Goal: Book appointment/travel/reservation

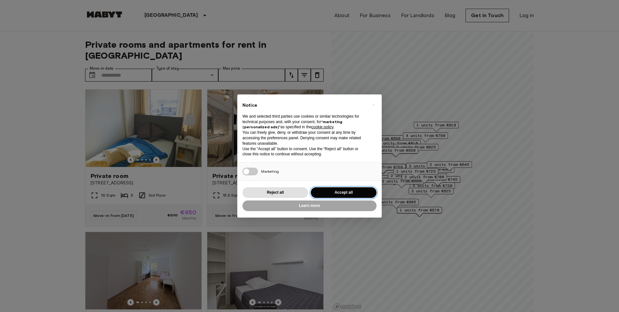
click at [350, 190] on button "Accept all" at bounding box center [344, 192] width 66 height 11
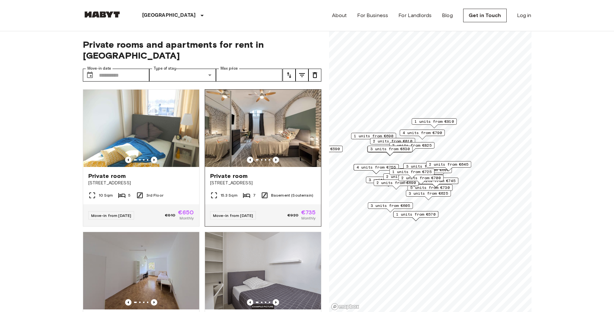
click at [273, 157] on icon "Previous image" at bounding box center [276, 160] width 6 height 6
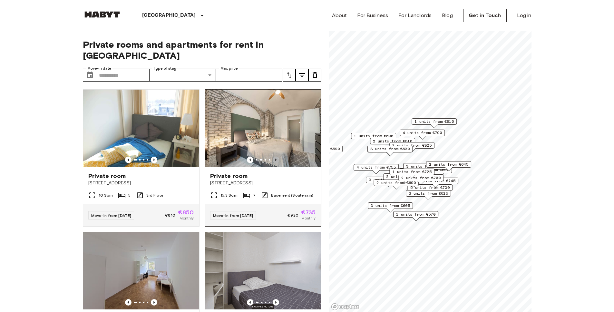
click at [273, 157] on icon "Previous image" at bounding box center [276, 160] width 6 height 6
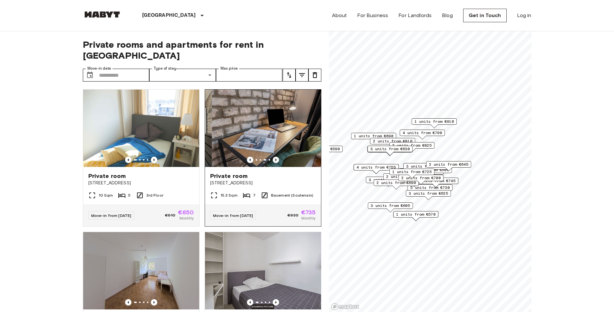
click at [273, 157] on icon "Previous image" at bounding box center [276, 160] width 6 height 6
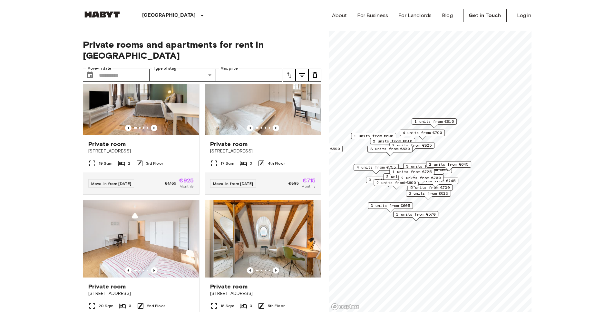
scroll to position [3877, 0]
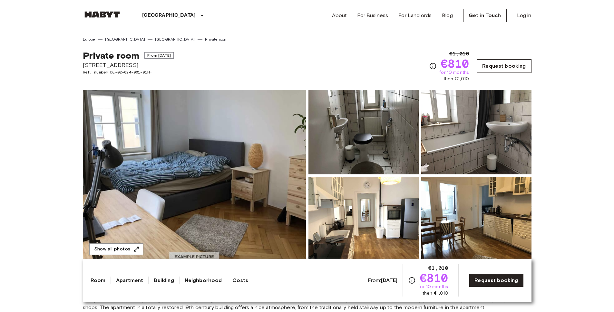
click at [489, 63] on link "Request booking" at bounding box center [503, 66] width 54 height 14
click at [256, 162] on img at bounding box center [194, 175] width 223 height 171
click at [420, 196] on div at bounding box center [474, 217] width 113 height 87
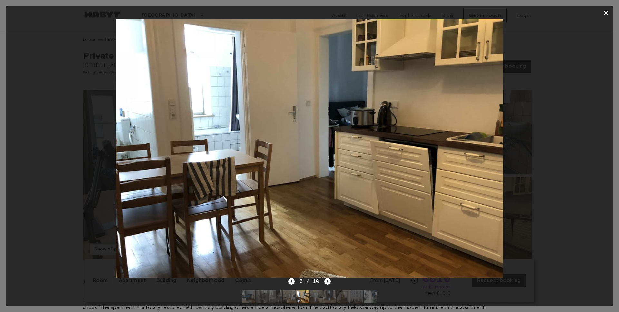
click at [606, 17] on button "button" at bounding box center [605, 12] width 13 height 13
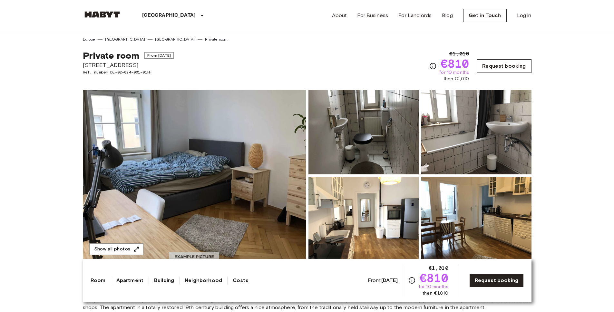
click at [522, 62] on link "Request booking" at bounding box center [503, 66] width 54 height 14
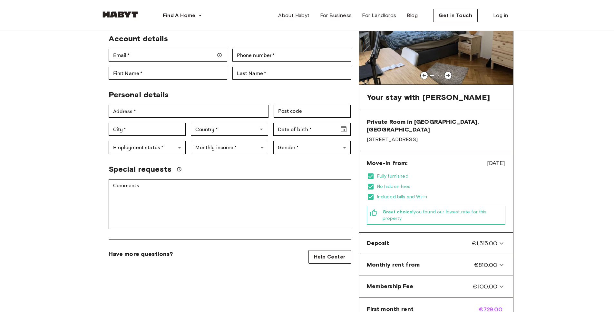
scroll to position [54, 0]
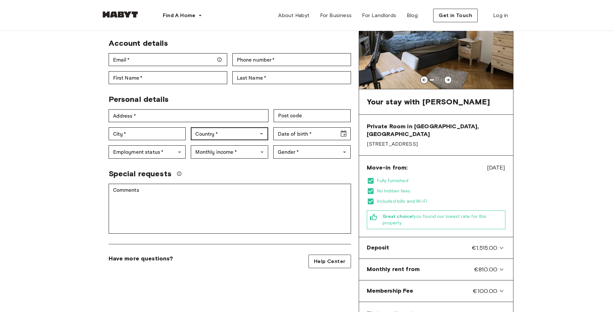
click at [259, 130] on icon "Open" at bounding box center [261, 134] width 8 height 8
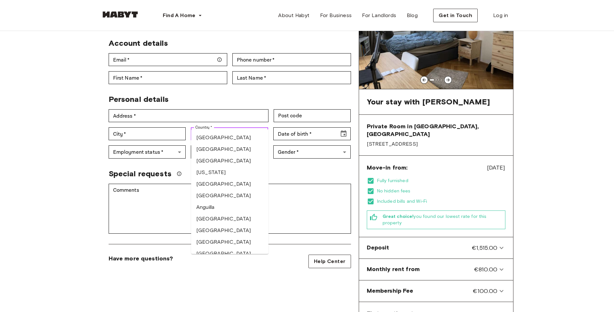
click at [259, 130] on icon "Close" at bounding box center [261, 134] width 8 height 8
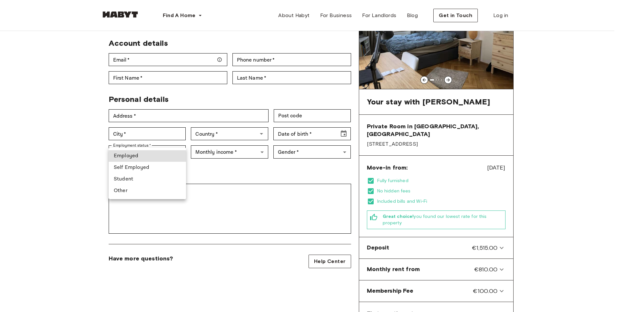
click at [155, 153] on li "Employed" at bounding box center [147, 156] width 77 height 12
type input "********"
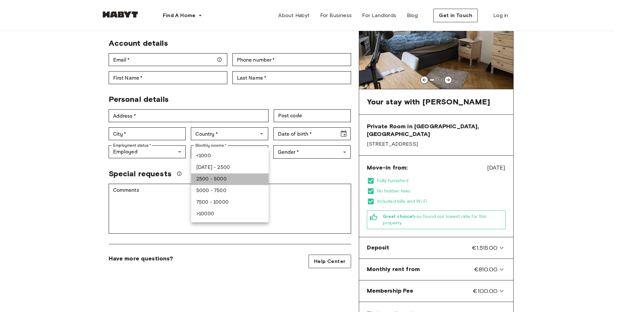
click at [216, 178] on li "2500 - 5000" at bounding box center [229, 179] width 77 height 12
type input "******"
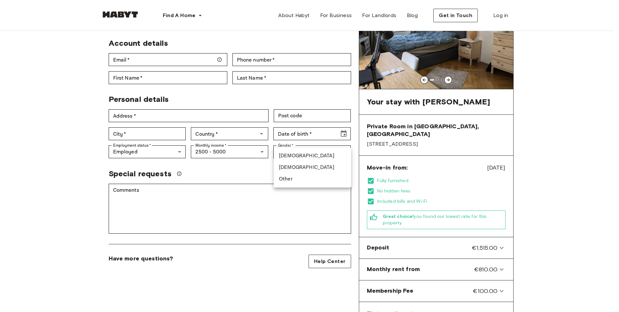
click at [289, 155] on li "Male" at bounding box center [312, 156] width 77 height 12
type input "****"
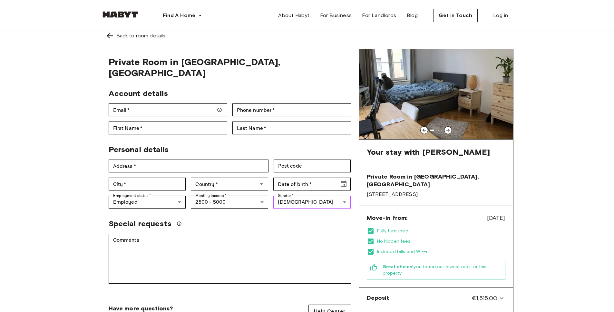
scroll to position [0, 0]
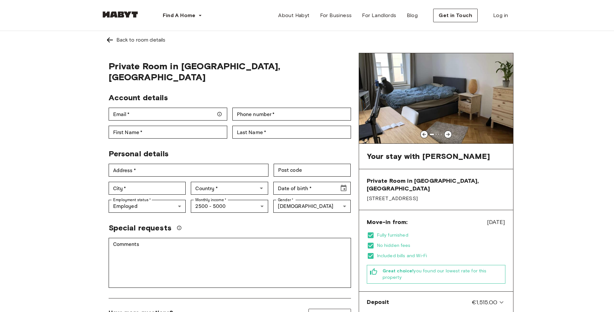
click at [112, 40] on img at bounding box center [110, 40] width 8 height 8
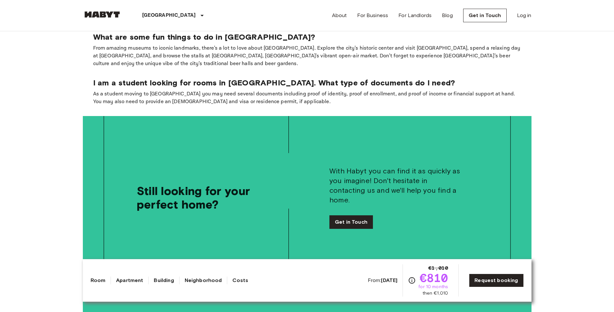
scroll to position [1037, 0]
